Goal: Information Seeking & Learning: Learn about a topic

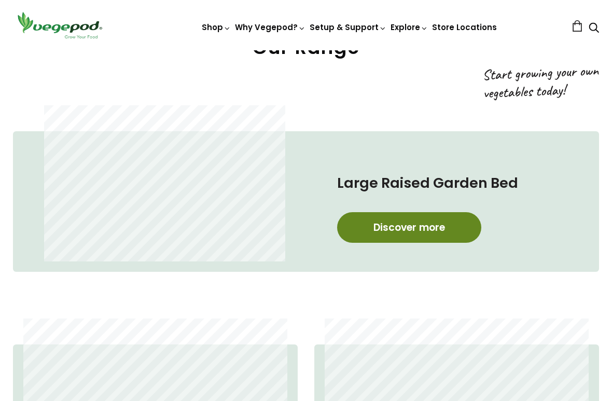
scroll to position [467, 0]
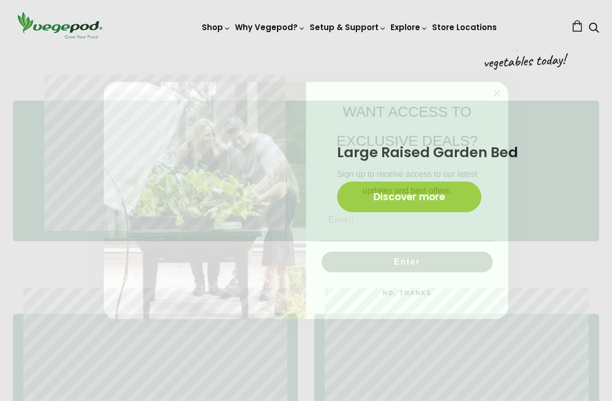
click at [499, 92] on circle "Close dialog" at bounding box center [497, 94] width 12 height 12
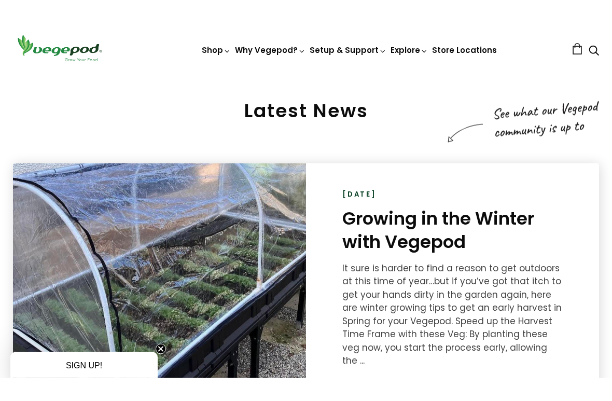
scroll to position [1398, 0]
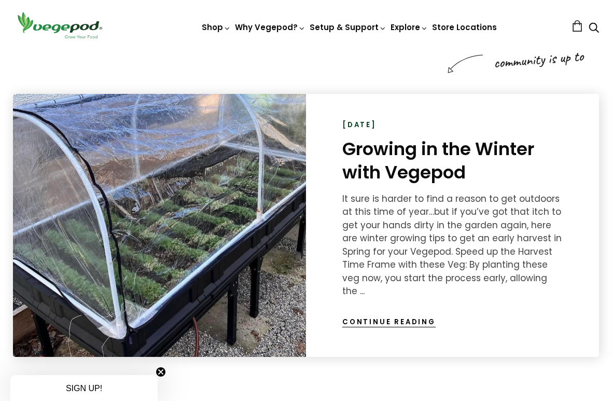
click at [391, 317] on link "Continue reading" at bounding box center [388, 322] width 93 height 10
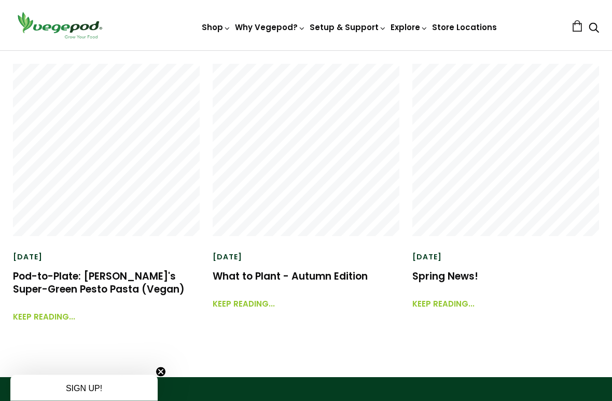
scroll to position [2432, 0]
click at [267, 288] on link "Keep reading..." at bounding box center [244, 299] width 62 height 22
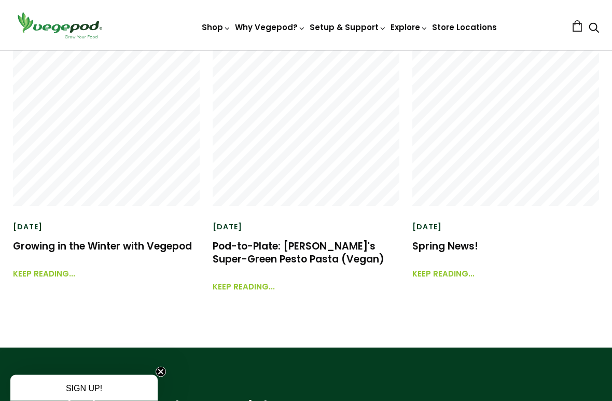
scroll to position [1381, 0]
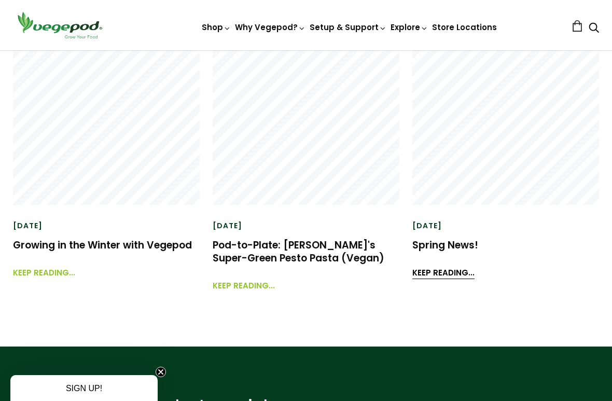
click at [441, 271] on link "Keep reading..." at bounding box center [443, 268] width 62 height 22
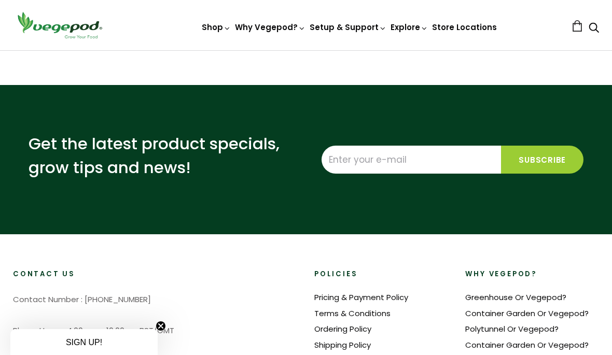
scroll to position [1733, 0]
